Goal: Navigation & Orientation: Find specific page/section

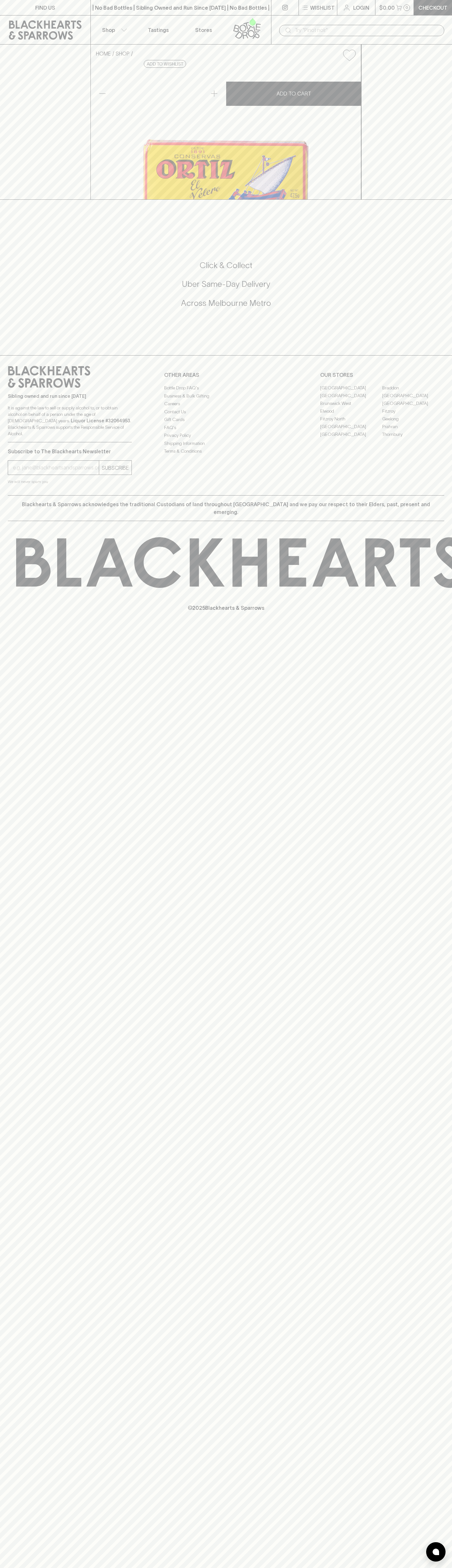
click at [101, 20] on button "Shop" at bounding box center [113, 30] width 45 height 29
click at [441, 1371] on div at bounding box center [226, 784] width 452 height 1568
click at [247, 1568] on html "FIND US | No Bad Bottles | Sibling Owned and Run Since 2006 | No Bad Bottles | …" at bounding box center [226, 784] width 452 height 1568
click at [8, 26] on div at bounding box center [226, 784] width 452 height 1568
click at [413, 392] on link "Braddon" at bounding box center [413, 388] width 62 height 8
